Goal: Navigation & Orientation: Find specific page/section

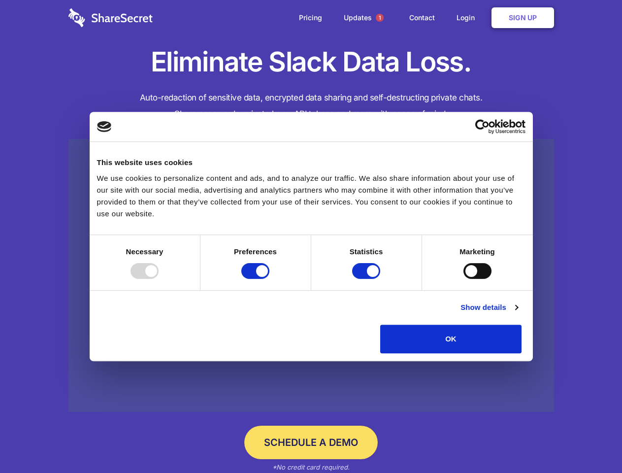
click at [159, 279] on div at bounding box center [145, 271] width 28 height 16
click at [270, 279] on input "Preferences" at bounding box center [255, 271] width 28 height 16
checkbox input "false"
click at [368, 279] on input "Statistics" at bounding box center [366, 271] width 28 height 16
checkbox input "false"
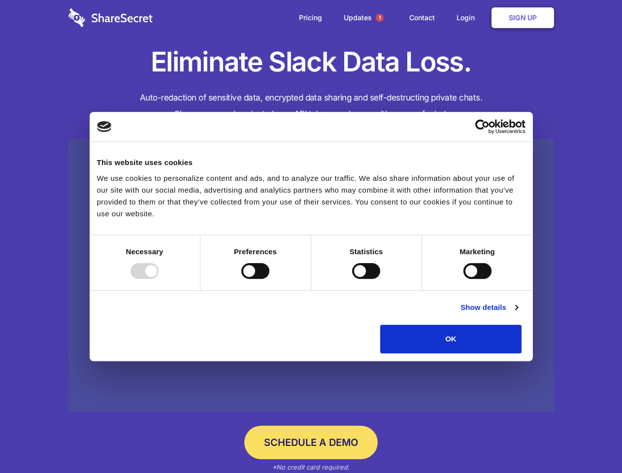
click at [464, 279] on input "Marketing" at bounding box center [478, 271] width 28 height 16
checkbox input "true"
click at [518, 313] on link "Show details" at bounding box center [489, 308] width 57 height 12
click at [0, 0] on li "Necessary 7 Necessary cookies help make a website usable by enabling basic func…" at bounding box center [0, 0] width 0 height 0
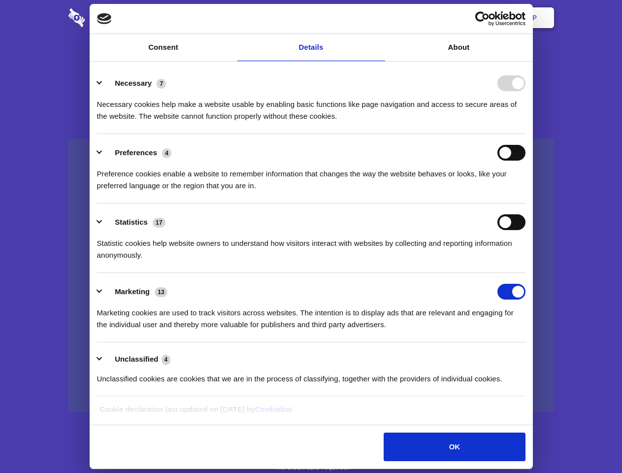
click at [379, 18] on span "1" at bounding box center [380, 18] width 8 height 8
